Goal: Find specific page/section: Find specific page/section

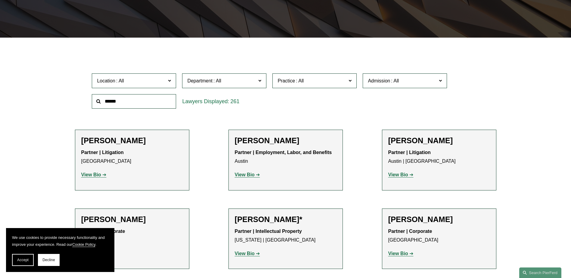
scroll to position [151, 0]
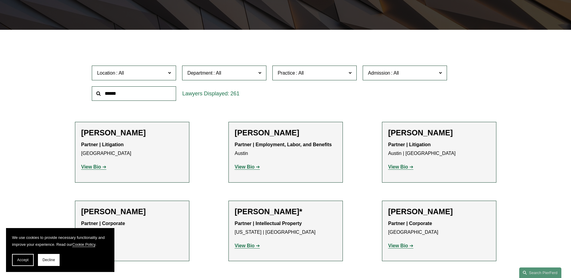
click at [171, 72] on span at bounding box center [169, 73] width 3 height 8
click at [0, 0] on link "[GEOGRAPHIC_DATA]" at bounding box center [0, 0] width 0 height 0
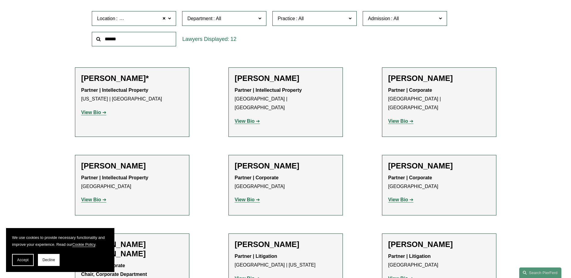
scroll to position [211, 0]
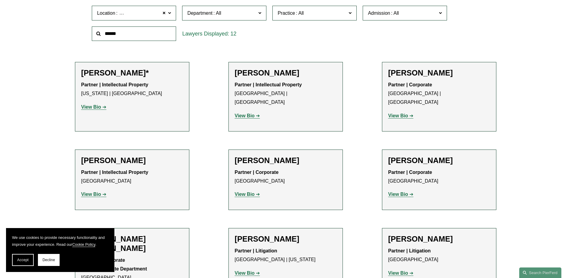
click at [260, 13] on span at bounding box center [259, 13] width 3 height 8
click at [0, 0] on link "Intellectual Property" at bounding box center [0, 0] width 0 height 0
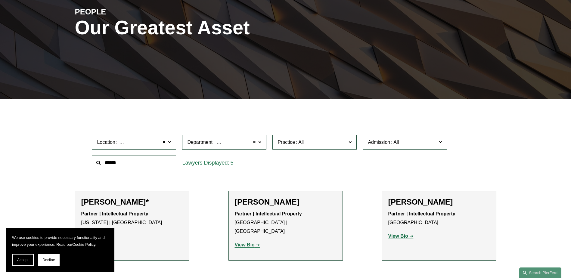
scroll to position [90, 0]
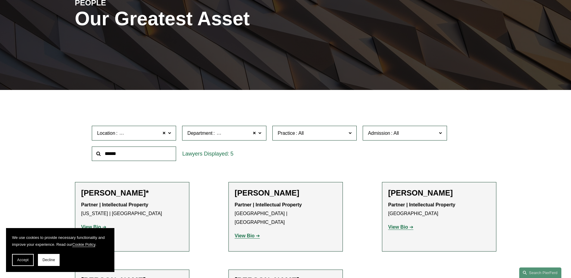
click at [171, 133] on label "Location [GEOGRAPHIC_DATA]" at bounding box center [134, 133] width 84 height 15
click at [0, 0] on link "All" at bounding box center [0, 0] width 0 height 0
click at [261, 134] on span at bounding box center [259, 133] width 3 height 8
click at [0, 0] on link "Intellectual Property" at bounding box center [0, 0] width 0 height 0
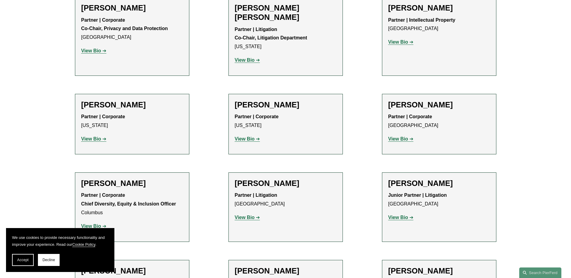
scroll to position [873, 0]
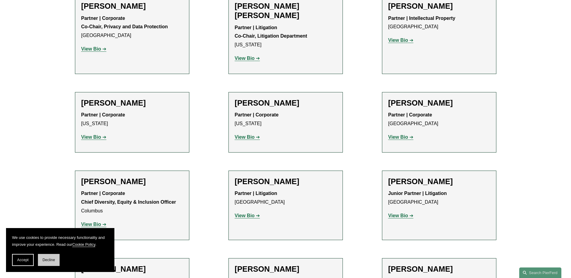
click at [47, 258] on span "Decline" at bounding box center [48, 260] width 13 height 4
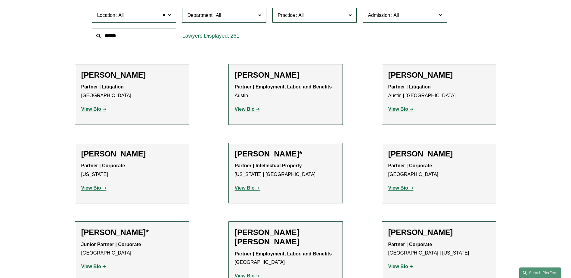
scroll to position [0, 0]
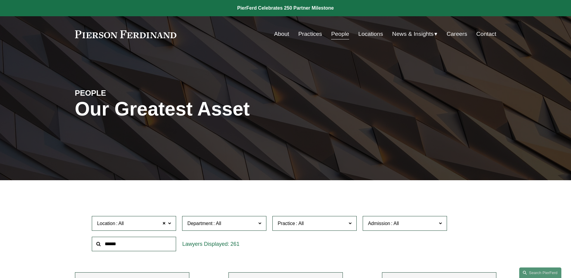
click at [262, 223] on label "Department" at bounding box center [224, 223] width 84 height 15
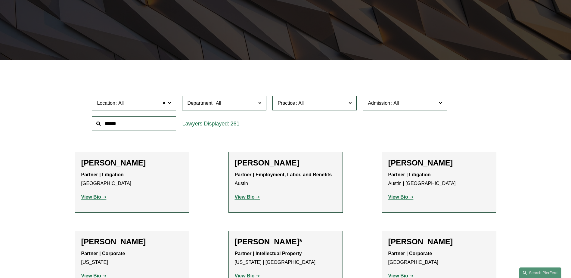
click at [0, 0] on link "Intellectual Property" at bounding box center [0, 0] width 0 height 0
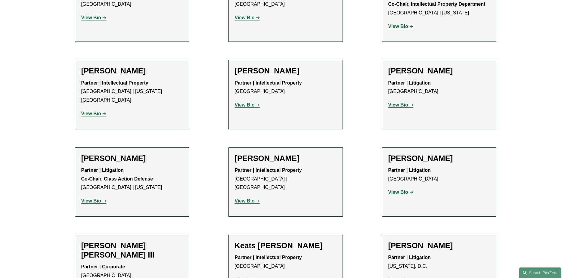
scroll to position [482, 0]
